Goal: Information Seeking & Learning: Understand process/instructions

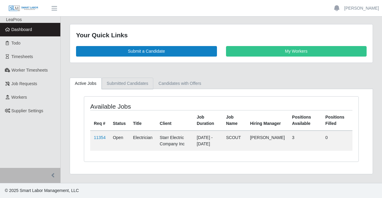
click at [125, 83] on link "Submitted Candidates" at bounding box center [128, 84] width 52 height 12
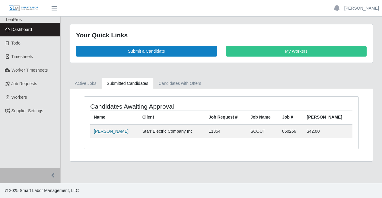
click at [100, 130] on link "[PERSON_NAME]" at bounding box center [111, 131] width 35 height 5
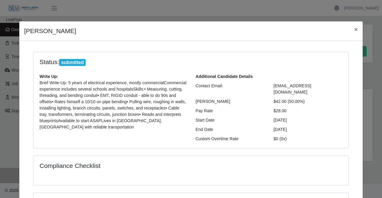
click at [98, 106] on p "Brief Write-Up: 5 years of electrical experience, mostly commercialCommercial e…" at bounding box center [113, 105] width 147 height 51
click at [354, 29] on span "×" at bounding box center [356, 29] width 4 height 7
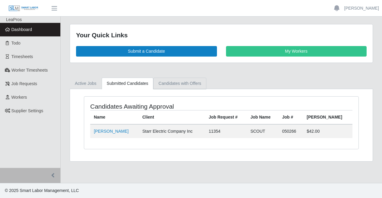
click at [176, 83] on link "Candidates with Offers" at bounding box center [179, 84] width 53 height 12
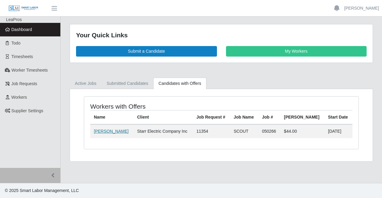
click at [119, 132] on link "[PERSON_NAME]" at bounding box center [111, 131] width 35 height 5
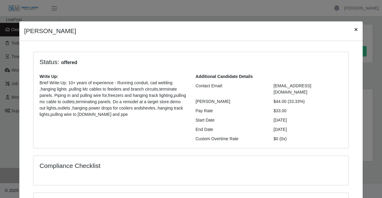
click at [354, 30] on span "×" at bounding box center [356, 29] width 4 height 7
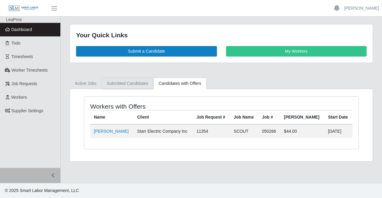
click at [123, 86] on link "Submitted Candidates" at bounding box center [128, 84] width 52 height 12
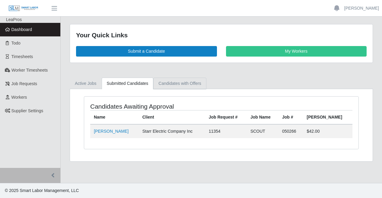
click at [181, 83] on link "Candidates with Offers" at bounding box center [179, 84] width 53 height 12
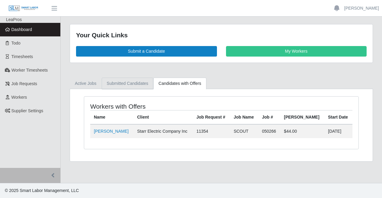
click at [125, 83] on link "Submitted Candidates" at bounding box center [128, 84] width 52 height 12
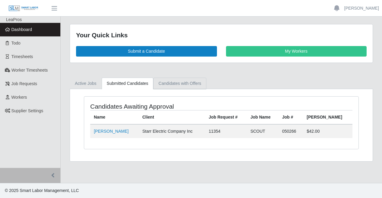
click at [175, 83] on link "Candidates with Offers" at bounding box center [179, 84] width 53 height 12
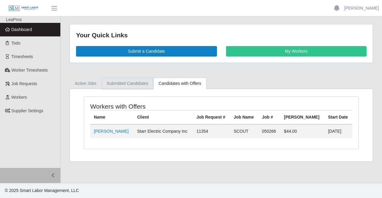
click at [139, 84] on link "Submitted Candidates" at bounding box center [128, 84] width 52 height 12
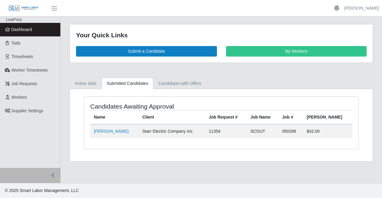
click at [22, 30] on span "Dashboard" at bounding box center [21, 29] width 21 height 5
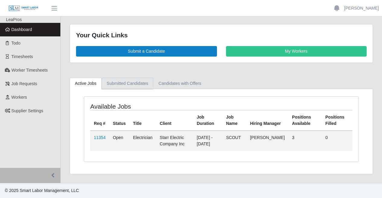
click at [112, 82] on link "Submitted Candidates" at bounding box center [128, 84] width 52 height 12
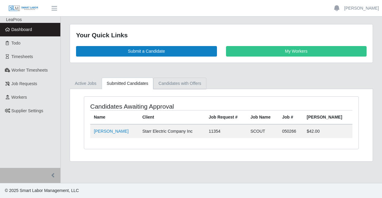
click at [169, 78] on link "Candidates with Offers" at bounding box center [179, 84] width 53 height 12
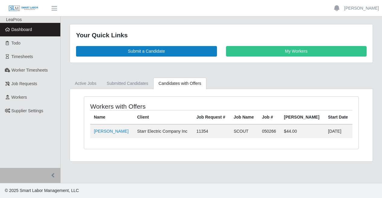
click at [191, 159] on div "Workers with Offers Name Client Job Request # Job Name Job # Bill Rate Start Da…" at bounding box center [221, 125] width 302 height 72
drag, startPoint x: 124, startPoint y: 83, endPoint x: 124, endPoint y: 87, distance: 3.7
click at [124, 83] on link "Submitted Candidates" at bounding box center [128, 84] width 52 height 12
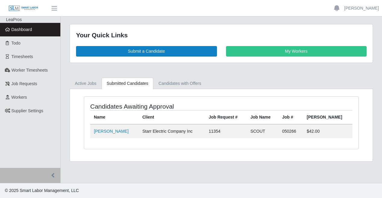
drag, startPoint x: 154, startPoint y: 150, endPoint x: 165, endPoint y: 134, distance: 19.0
click at [153, 149] on div "Candidates Awaiting Approval Name Client Job Request # Job Name Job # Bill Rate…" at bounding box center [221, 126] width 284 height 60
drag, startPoint x: 189, startPoint y: 83, endPoint x: 188, endPoint y: 96, distance: 12.8
click at [189, 83] on link "Candidates with Offers" at bounding box center [179, 84] width 53 height 12
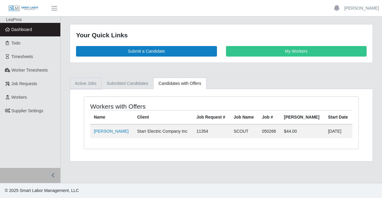
click at [89, 84] on link "Active Jobs" at bounding box center [86, 84] width 32 height 12
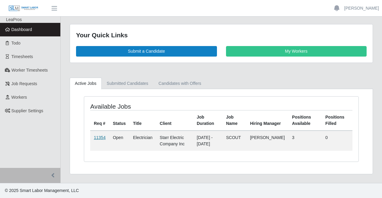
click at [97, 136] on link "11354" at bounding box center [100, 137] width 12 height 5
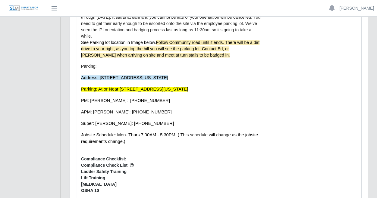
scroll to position [338, 0]
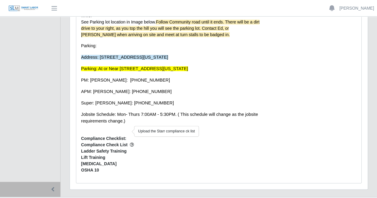
click at [130, 143] on icon "button" at bounding box center [132, 145] width 4 height 4
click at [126, 155] on span "Lift Training" at bounding box center [171, 158] width 181 height 6
click at [175, 142] on span "Compliance Check List" at bounding box center [171, 145] width 181 height 6
click at [134, 148] on span "Ladder Safety Training" at bounding box center [171, 151] width 181 height 6
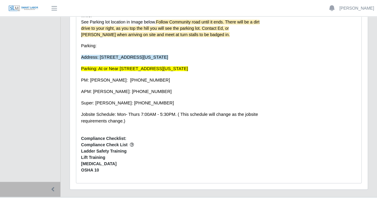
click at [107, 155] on span "Lift Training" at bounding box center [171, 158] width 181 height 6
click at [88, 142] on span "Compliance Check List" at bounding box center [171, 145] width 181 height 6
drag, startPoint x: 83, startPoint y: 140, endPoint x: 124, endPoint y: 140, distance: 41.0
click at [124, 148] on span "Ladder Safety Training" at bounding box center [171, 151] width 181 height 6
click at [119, 161] on span "Drug Screen" at bounding box center [171, 164] width 181 height 6
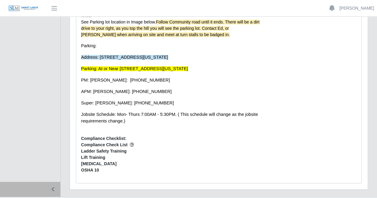
click at [111, 167] on span "OSHA 10" at bounding box center [171, 170] width 181 height 6
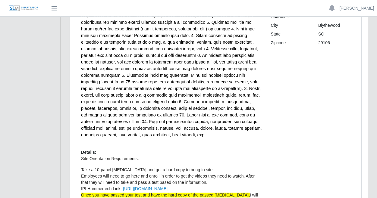
scroll to position [181, 0]
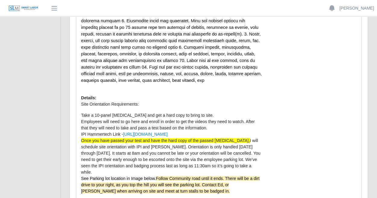
click at [112, 147] on span "I will schedule site orientation with IPI and HITT. Orientation is only handled…" at bounding box center [170, 156] width 179 height 36
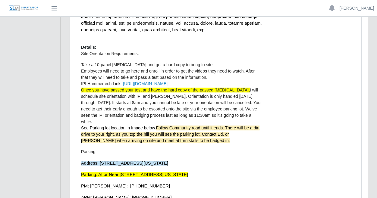
scroll to position [233, 0]
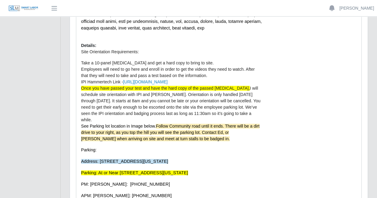
click at [182, 141] on p "Site Orientation Requirements: Take a 10-panel drug test and get a hard copy to…" at bounding box center [171, 139] width 181 height 180
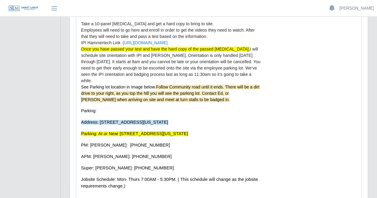
scroll to position [319, 0]
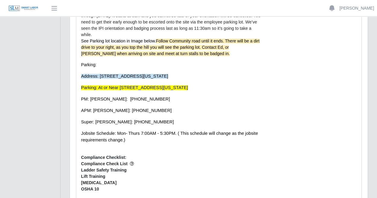
click at [205, 174] on span "Lift Training" at bounding box center [171, 177] width 181 height 6
click at [176, 167] on span "Ladder Safety Training" at bounding box center [171, 170] width 181 height 6
click at [146, 170] on ul "Compliance Check List Ladder Safety Training Lift Training Drug Screen OSHA 10" at bounding box center [171, 177] width 181 height 32
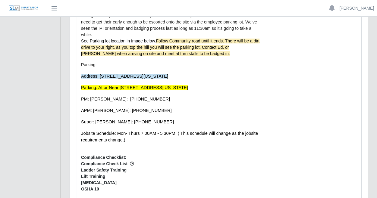
click at [100, 161] on span "Compliance Check List" at bounding box center [171, 164] width 181 height 6
drag, startPoint x: 90, startPoint y: 151, endPoint x: 138, endPoint y: 151, distance: 48.5
click at [138, 161] on span "Compliance Check List" at bounding box center [171, 164] width 181 height 6
drag, startPoint x: 141, startPoint y: 157, endPoint x: 137, endPoint y: 159, distance: 4.3
click at [140, 167] on span "Ladder Safety Training" at bounding box center [171, 170] width 181 height 6
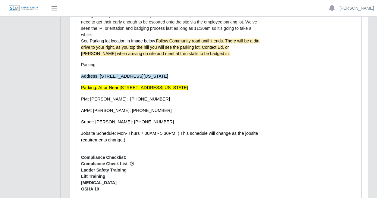
click at [119, 174] on span "Lift Training" at bounding box center [171, 177] width 181 height 6
click at [121, 180] on span "Drug Screen" at bounding box center [171, 183] width 181 height 6
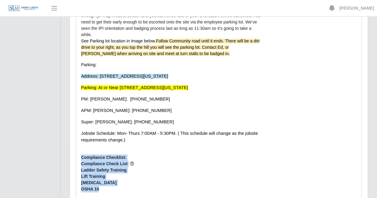
drag, startPoint x: 102, startPoint y: 175, endPoint x: 78, endPoint y: 144, distance: 39.2
click at [119, 186] on span "OSHA 10" at bounding box center [171, 189] width 181 height 6
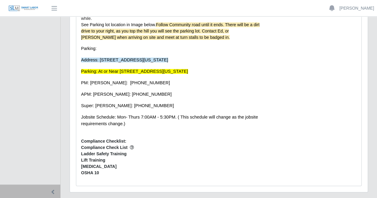
scroll to position [338, 0]
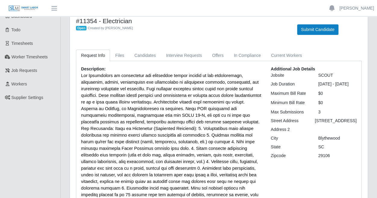
scroll to position [0, 0]
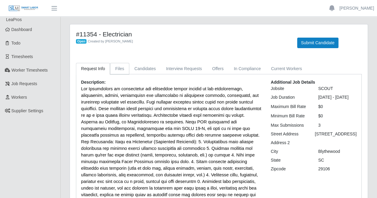
click at [119, 66] on link "Files" at bounding box center [119, 69] width 19 height 12
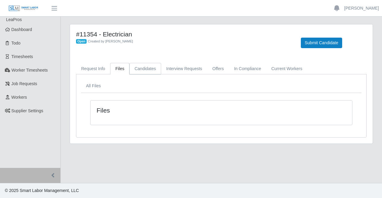
click at [146, 71] on link "Candidates" at bounding box center [145, 69] width 32 height 12
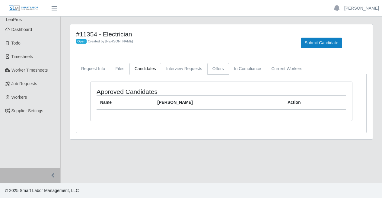
click at [216, 69] on link "Offers" at bounding box center [218, 69] width 22 height 12
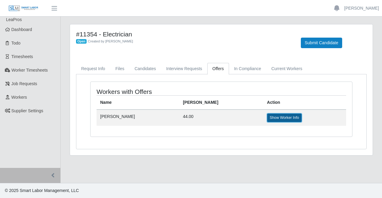
click at [267, 119] on link "Show Worker Info" at bounding box center [284, 118] width 35 height 8
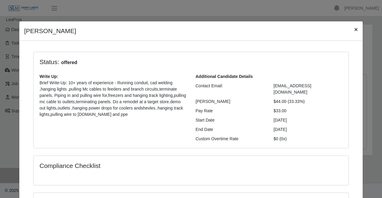
click at [354, 27] on span "×" at bounding box center [356, 29] width 4 height 7
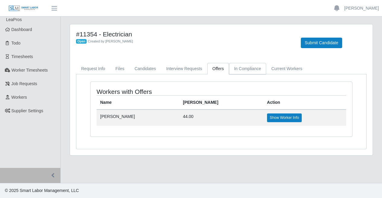
click at [242, 67] on link "In Compliance" at bounding box center [247, 69] width 37 height 12
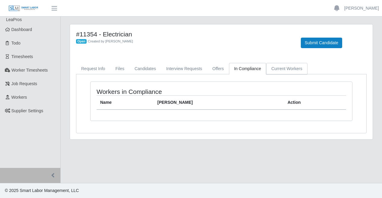
click at [296, 73] on link "Current Workers" at bounding box center [286, 69] width 41 height 12
click at [173, 63] on link "Interview Requests" at bounding box center [184, 69] width 46 height 12
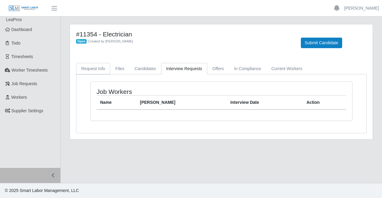
click at [89, 65] on link "Request Info" at bounding box center [93, 69] width 34 height 12
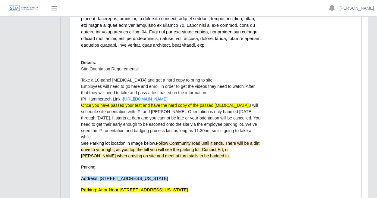
scroll to position [338, 0]
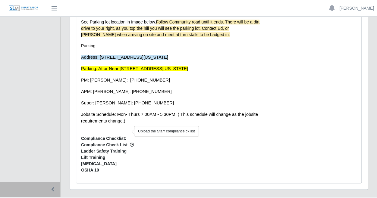
click at [130, 143] on icon "button" at bounding box center [132, 145] width 4 height 4
click at [128, 167] on span "OSHA 10" at bounding box center [171, 170] width 181 height 6
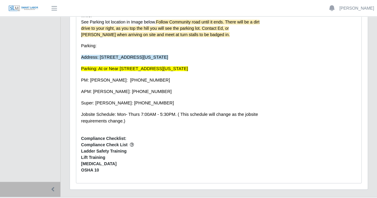
click at [119, 161] on span "Drug Screen" at bounding box center [171, 164] width 181 height 6
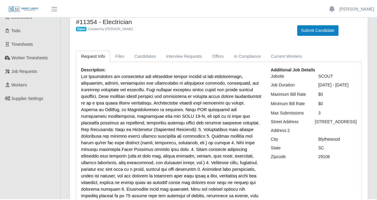
scroll to position [0, 0]
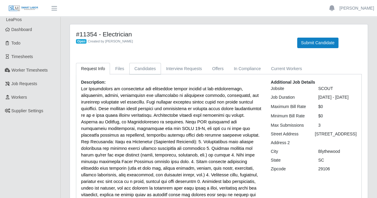
click at [138, 71] on link "Candidates" at bounding box center [145, 69] width 32 height 12
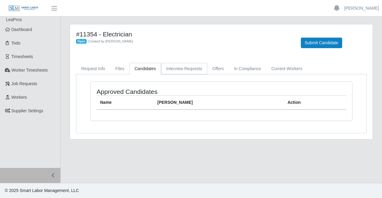
click at [175, 69] on link "Interview Requests" at bounding box center [184, 69] width 46 height 12
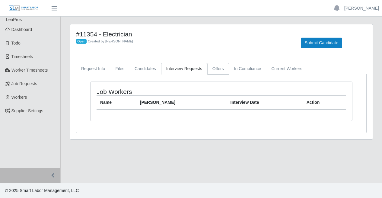
click at [212, 67] on link "Offers" at bounding box center [218, 69] width 22 height 12
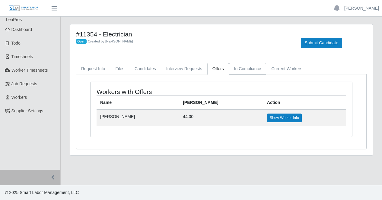
click at [244, 67] on link "In Compliance" at bounding box center [247, 69] width 37 height 12
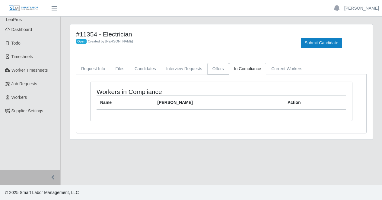
click at [217, 69] on link "Offers" at bounding box center [218, 69] width 22 height 12
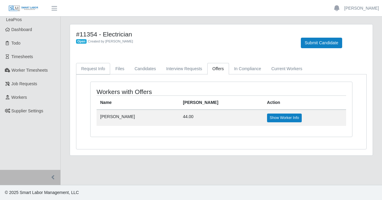
click at [102, 68] on link "Request Info" at bounding box center [93, 69] width 34 height 12
